Goal: Transaction & Acquisition: Purchase product/service

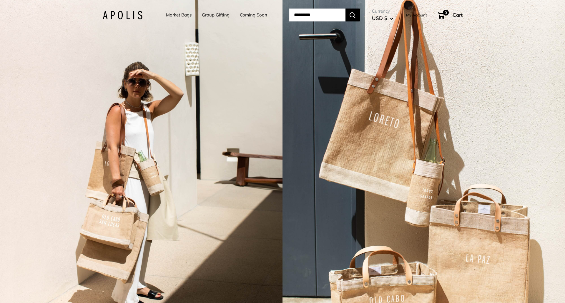
click at [181, 15] on link "Market Bags" at bounding box center [179, 15] width 26 height 8
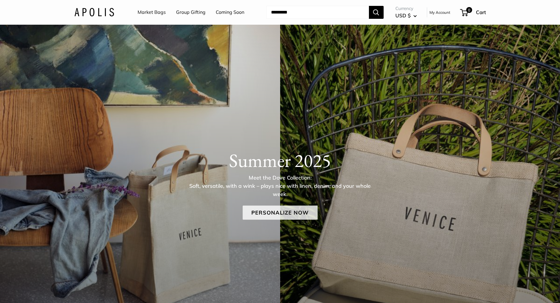
click at [277, 214] on link "Personalize Now" at bounding box center [280, 213] width 75 height 14
click at [148, 11] on link "Market Bags" at bounding box center [152, 12] width 28 height 9
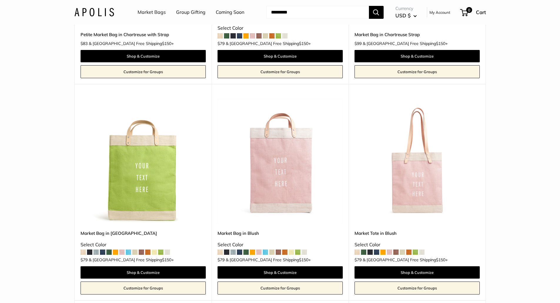
scroll to position [941, 0]
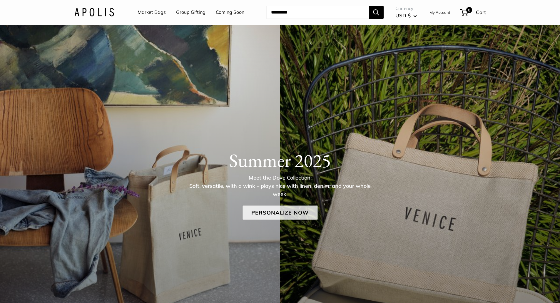
click at [279, 213] on link "Personalize Now" at bounding box center [280, 213] width 75 height 14
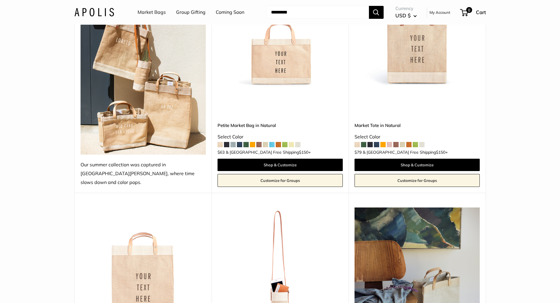
scroll to position [235, 0]
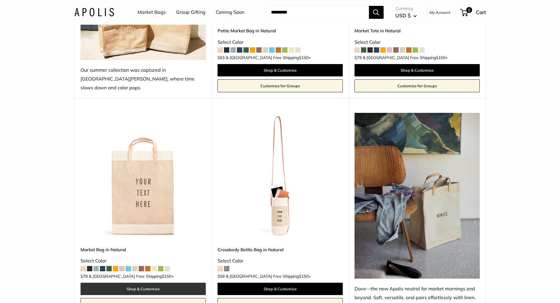
click at [155, 283] on link "Shop & Customize" at bounding box center [143, 289] width 125 height 12
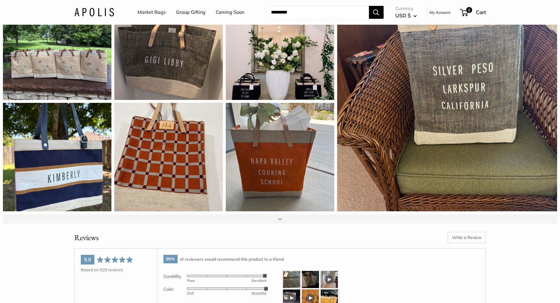
scroll to position [912, 0]
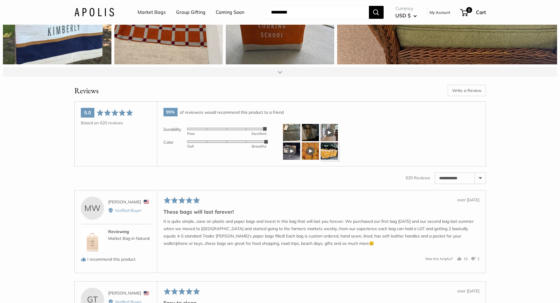
click at [291, 140] on img at bounding box center [292, 133] width 18 height 18
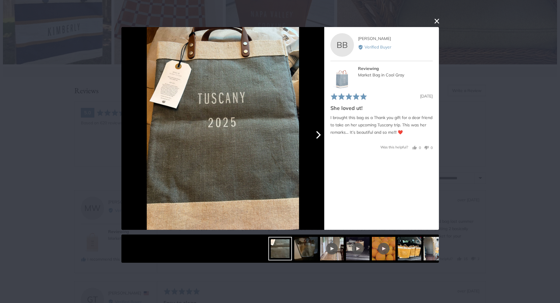
click at [321, 135] on icon "Next" at bounding box center [318, 135] width 5 height 8
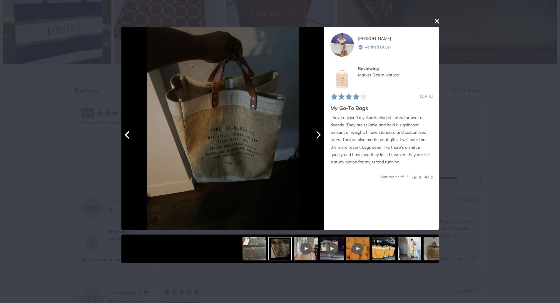
click at [318, 134] on icon "Next" at bounding box center [318, 135] width 5 height 8
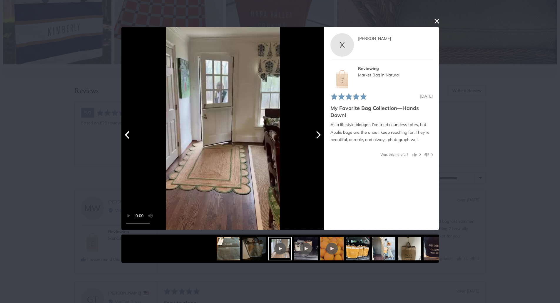
click at [318, 133] on icon "Next" at bounding box center [318, 135] width 5 height 8
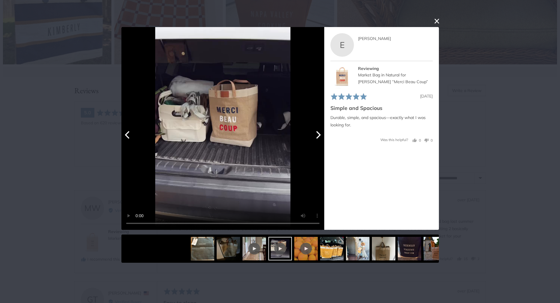
click at [318, 133] on icon "Next" at bounding box center [318, 135] width 5 height 8
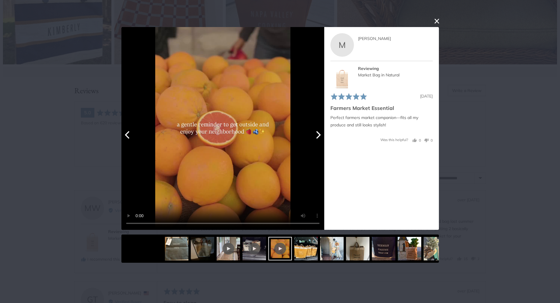
click at [318, 133] on icon "Next" at bounding box center [318, 135] width 5 height 8
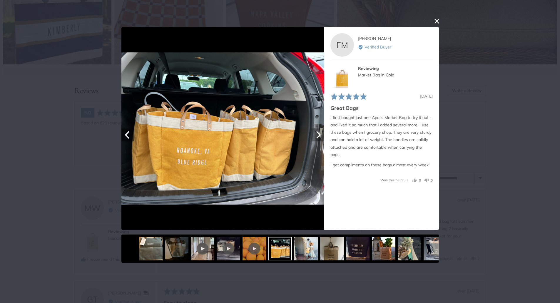
click at [318, 133] on icon "Next" at bounding box center [318, 135] width 5 height 8
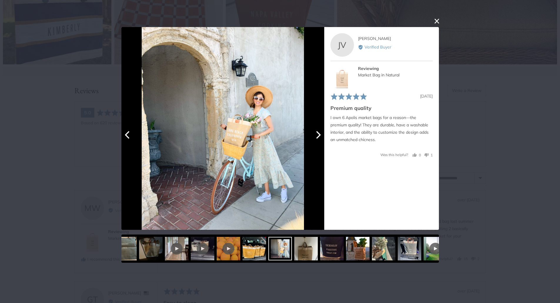
click at [318, 133] on icon "Next" at bounding box center [318, 135] width 5 height 8
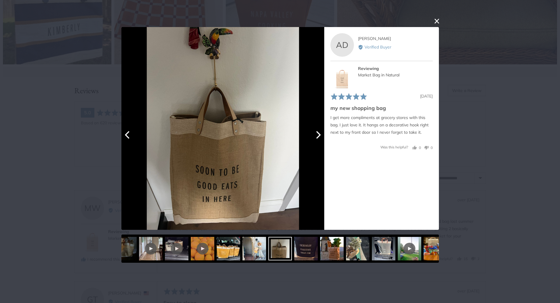
click at [318, 133] on icon "Next" at bounding box center [318, 135] width 5 height 8
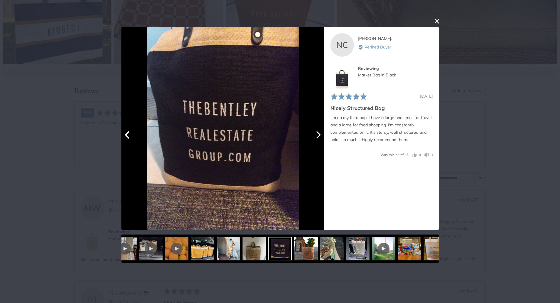
click at [318, 133] on icon "Next" at bounding box center [318, 135] width 5 height 8
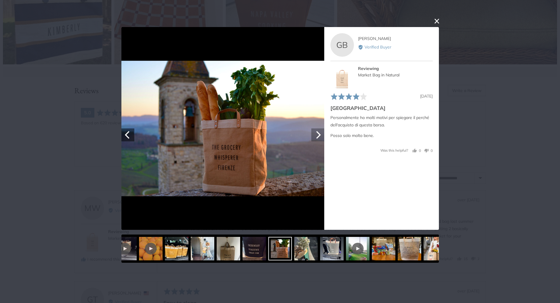
click at [318, 133] on icon "Next" at bounding box center [318, 135] width 5 height 8
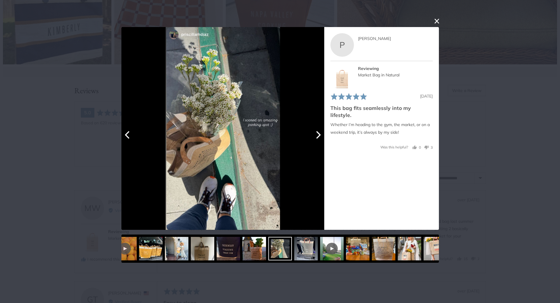
click at [318, 133] on icon "Next" at bounding box center [318, 135] width 5 height 8
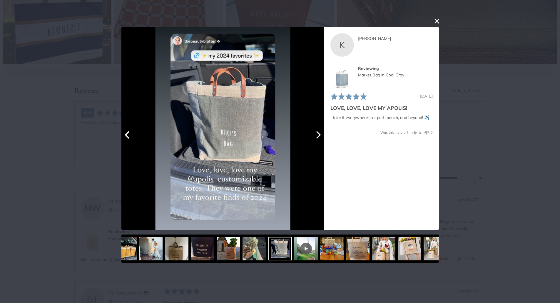
click at [318, 133] on icon "Next" at bounding box center [318, 135] width 5 height 8
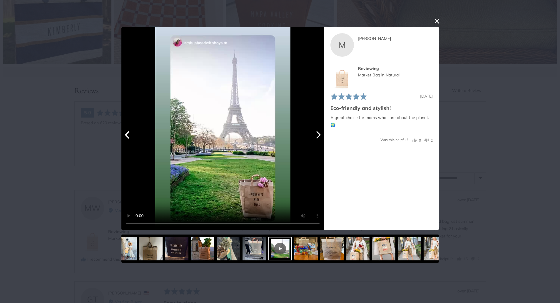
click at [318, 133] on icon "Next" at bounding box center [318, 135] width 5 height 8
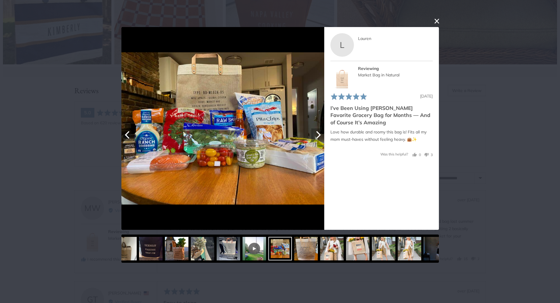
click at [318, 133] on icon "Next" at bounding box center [318, 135] width 5 height 8
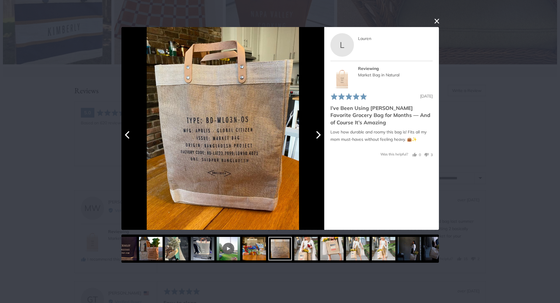
click at [318, 135] on icon "Next" at bounding box center [318, 135] width 8 height 8
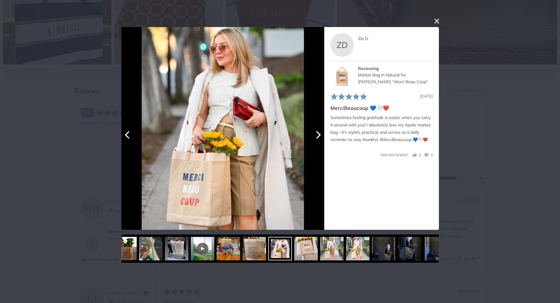
click at [318, 135] on icon "Next" at bounding box center [318, 135] width 8 height 8
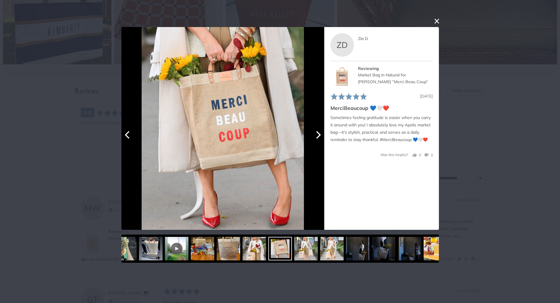
click at [318, 135] on icon "Next" at bounding box center [318, 135] width 8 height 8
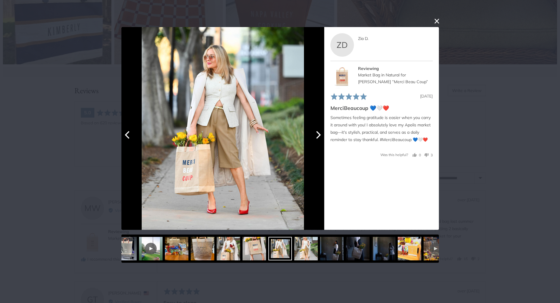
click at [318, 135] on icon "Next" at bounding box center [318, 135] width 8 height 8
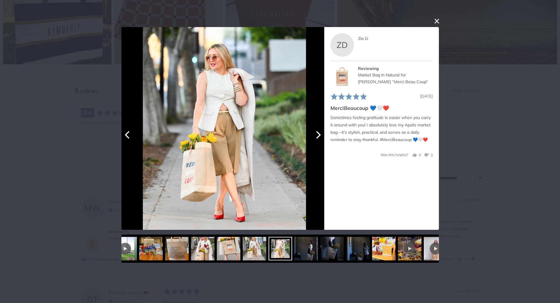
click at [318, 135] on icon "Next" at bounding box center [318, 135] width 8 height 8
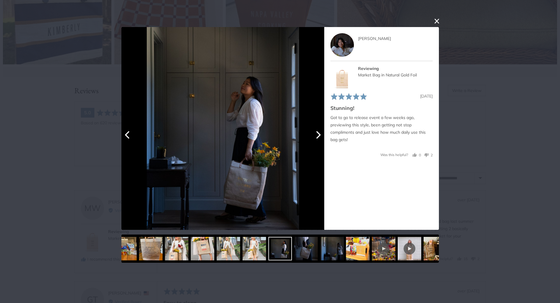
click at [318, 135] on icon "Next" at bounding box center [318, 135] width 8 height 8
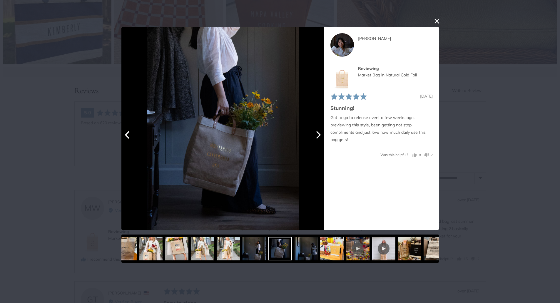
click at [318, 135] on icon "Next" at bounding box center [318, 135] width 8 height 8
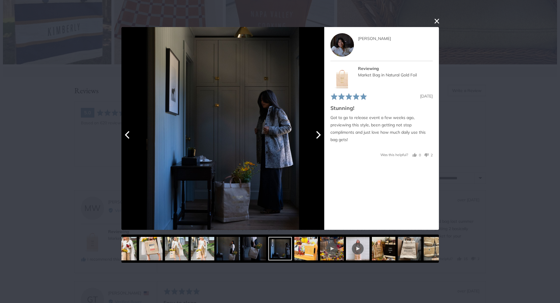
click at [318, 135] on icon "Next" at bounding box center [318, 135] width 8 height 8
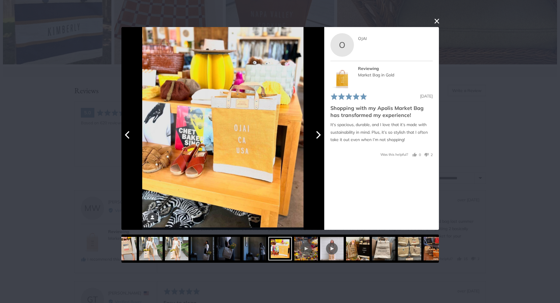
click at [318, 135] on icon "Next" at bounding box center [318, 135] width 8 height 8
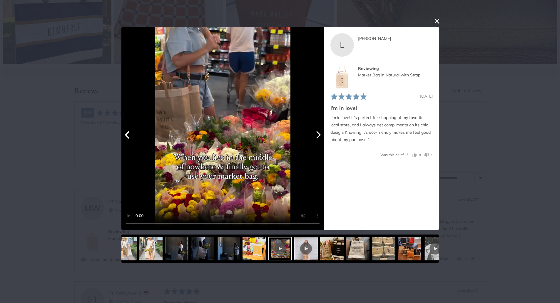
click at [318, 135] on icon "Next" at bounding box center [318, 135] width 8 height 8
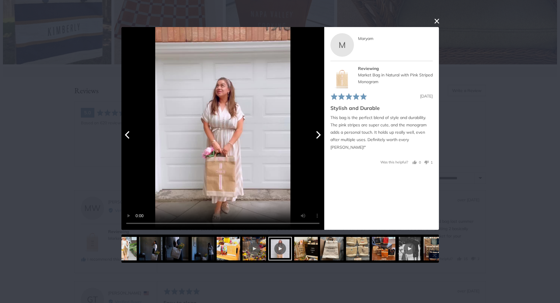
click at [318, 135] on icon "Next" at bounding box center [318, 135] width 8 height 8
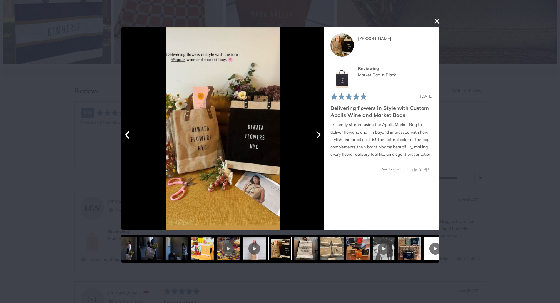
click at [318, 135] on icon "Next" at bounding box center [318, 135] width 8 height 8
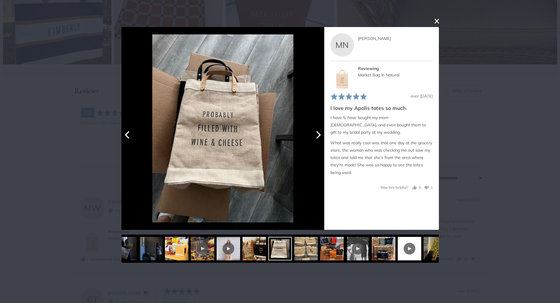
click at [318, 135] on icon "Next" at bounding box center [318, 135] width 8 height 8
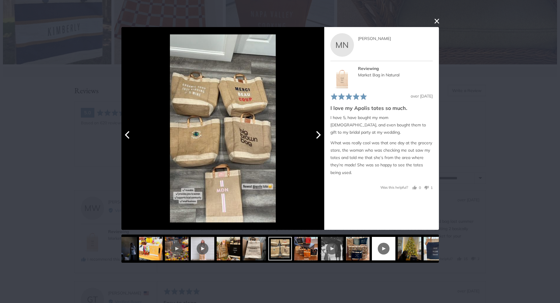
click at [318, 135] on icon "Next" at bounding box center [318, 135] width 8 height 8
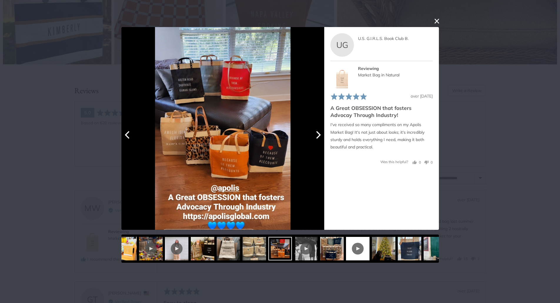
click at [318, 135] on icon "Next" at bounding box center [318, 135] width 8 height 8
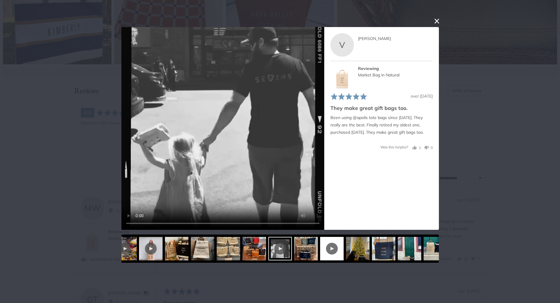
click at [437, 21] on button "close this modal window" at bounding box center [436, 20] width 7 height 7
